Goal: Find contact information: Find contact information

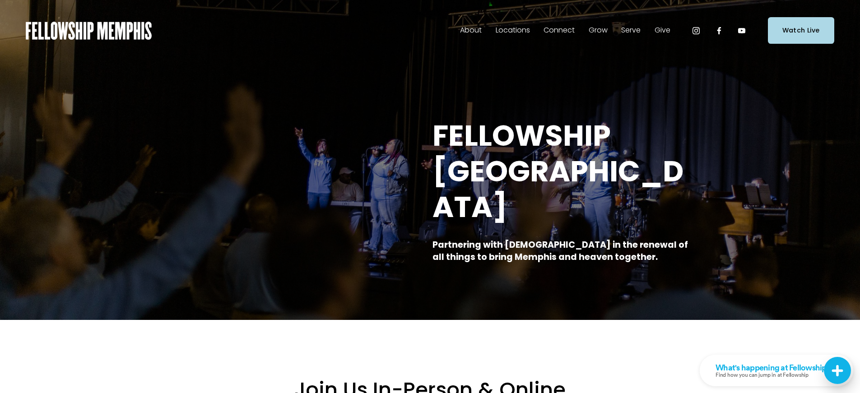
click at [0, 0] on span "Staff" at bounding box center [0, 0] width 0 height 0
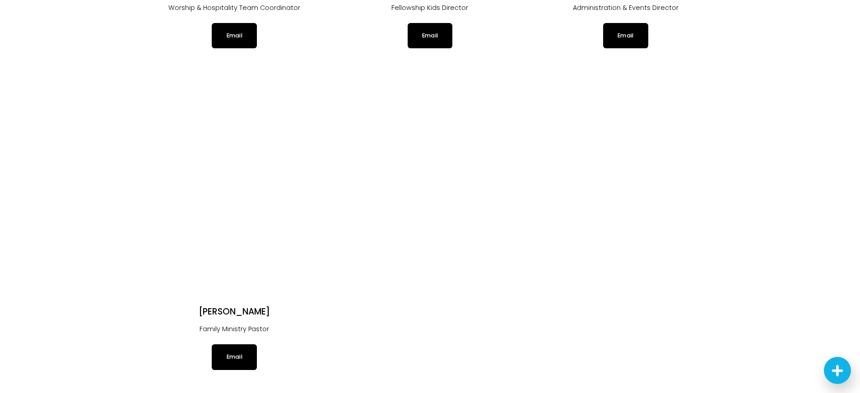
scroll to position [1670, 0]
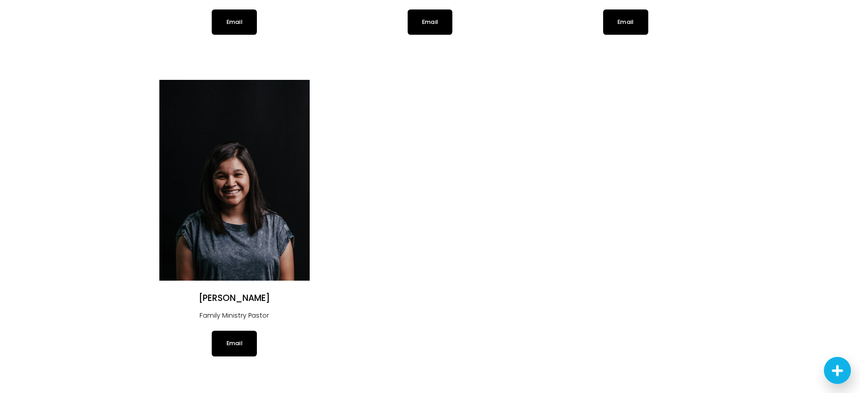
click at [238, 171] on img at bounding box center [234, 180] width 150 height 201
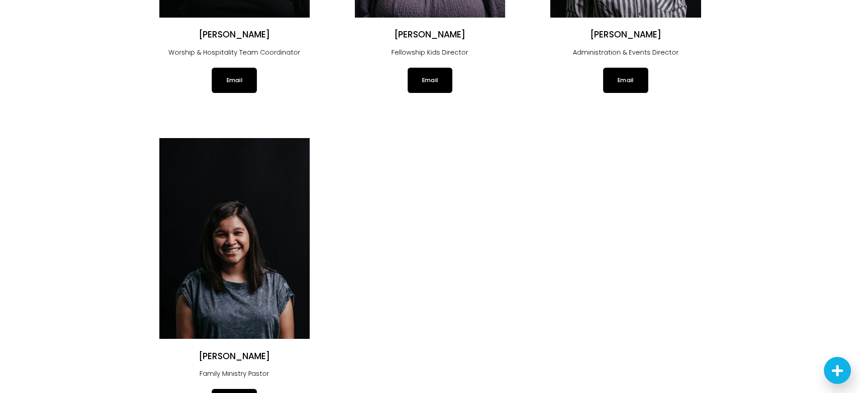
scroll to position [1641, 0]
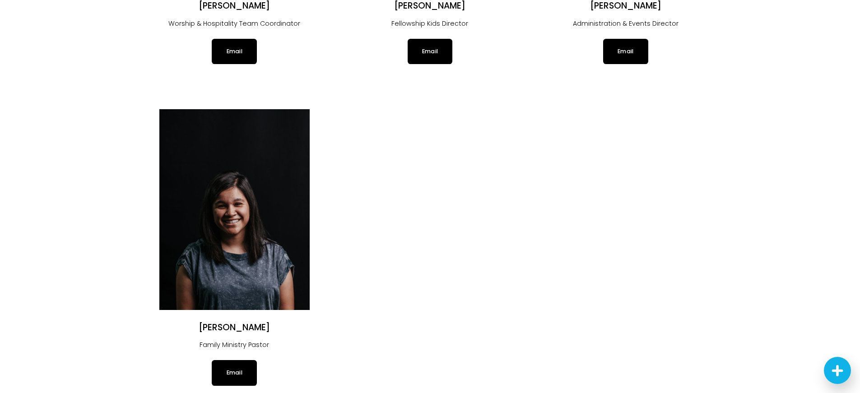
click at [235, 361] on link "Email" at bounding box center [234, 372] width 45 height 25
click at [234, 360] on link "Email" at bounding box center [234, 372] width 45 height 25
click at [236, 360] on link "Email" at bounding box center [234, 372] width 45 height 25
click at [243, 192] on img at bounding box center [234, 209] width 150 height 201
